Goal: Task Accomplishment & Management: Manage account settings

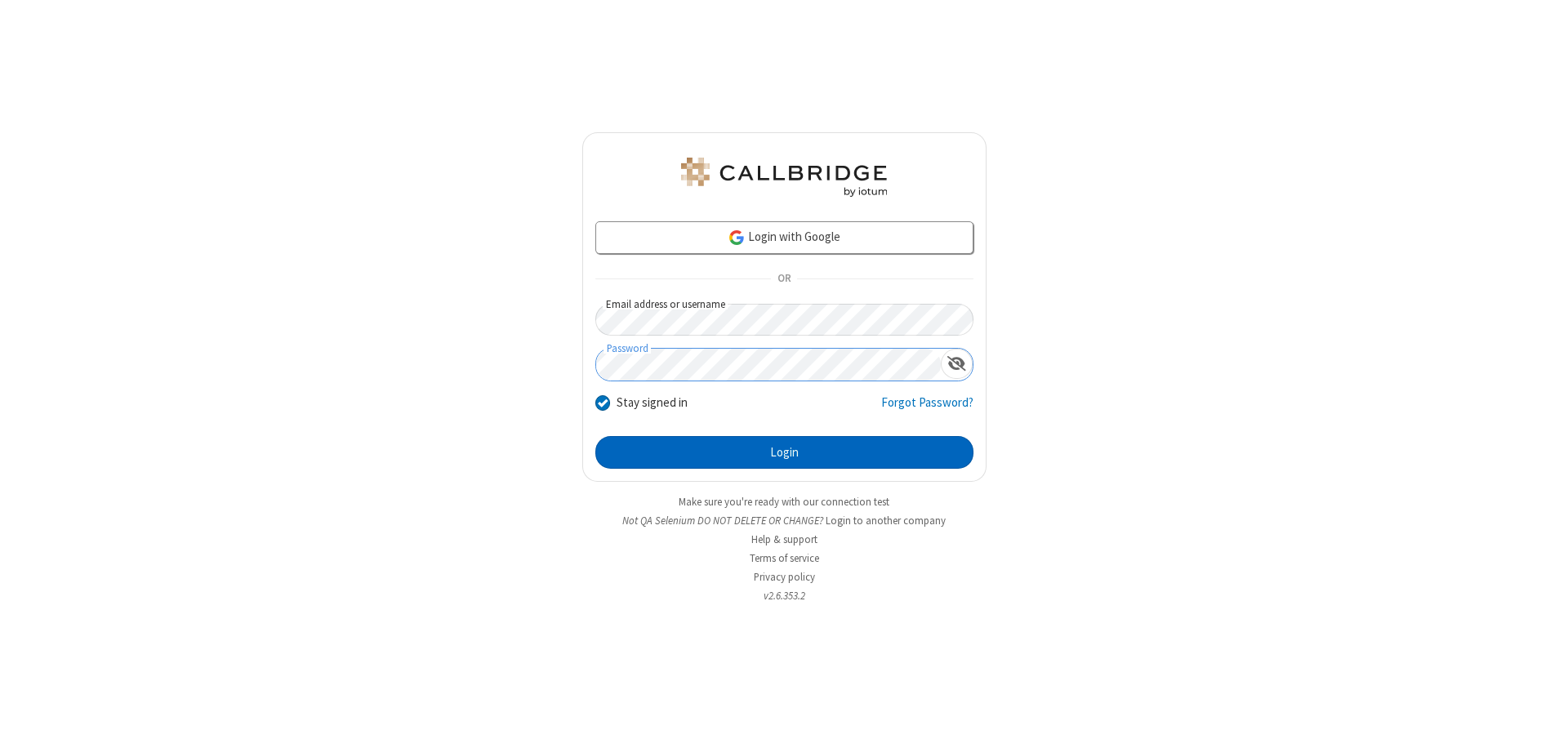
click at [784, 452] on button "Login" at bounding box center [784, 452] width 378 height 33
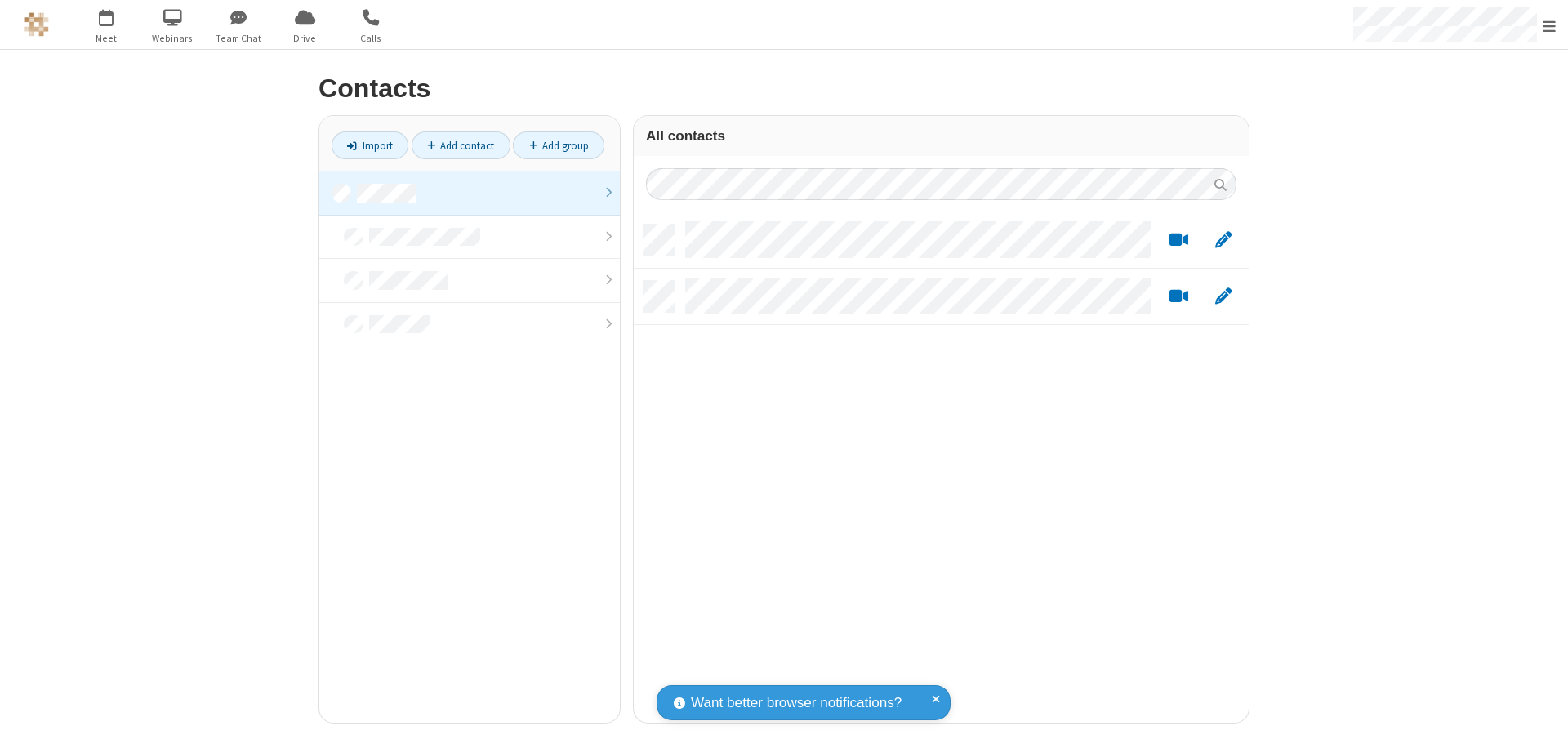
scroll to position [498, 603]
click at [469, 193] on link at bounding box center [469, 193] width 301 height 44
click at [370, 145] on link "Import" at bounding box center [370, 145] width 77 height 28
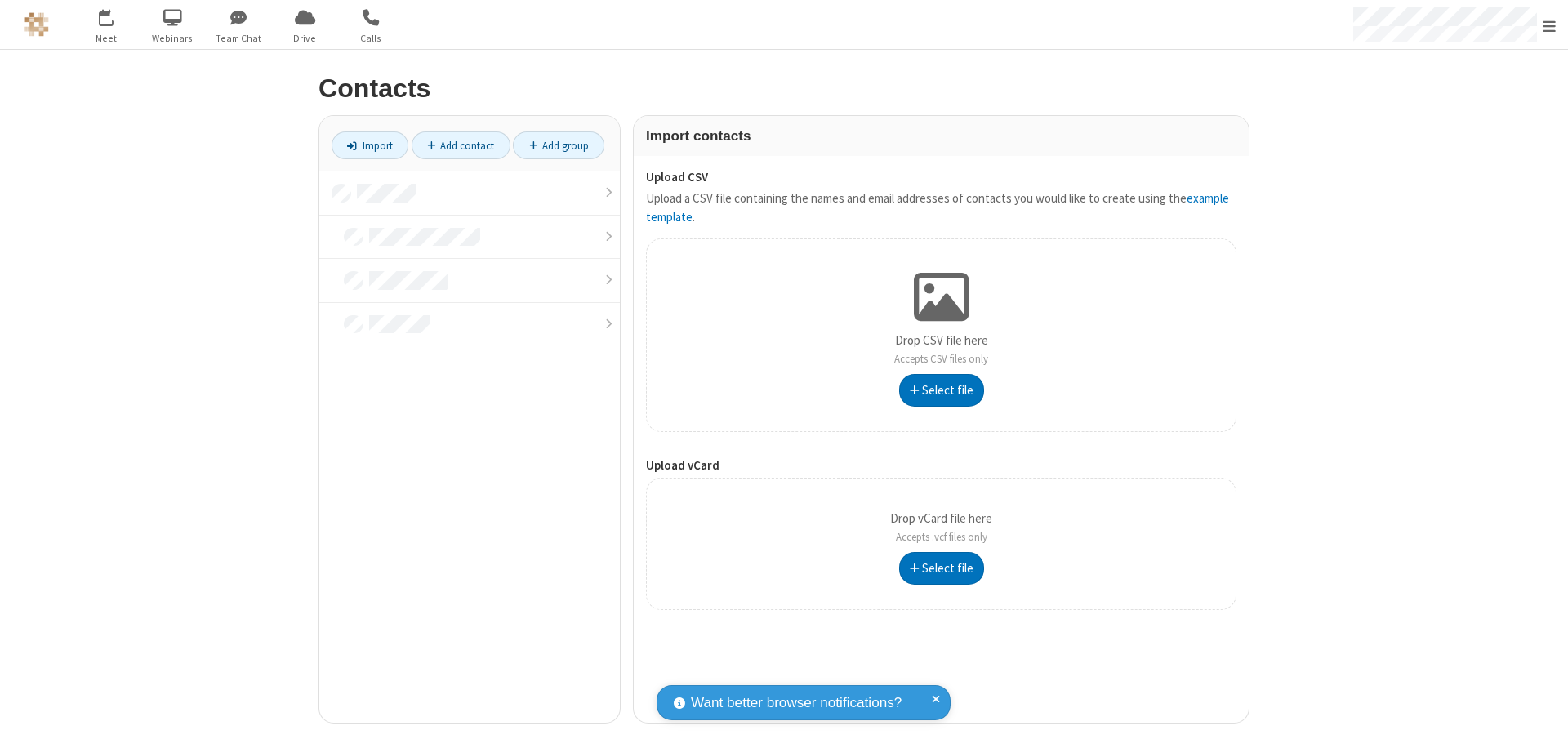
type input "C:\fakepath\excel_file.xlsx"
